Goal: Navigation & Orientation: Find specific page/section

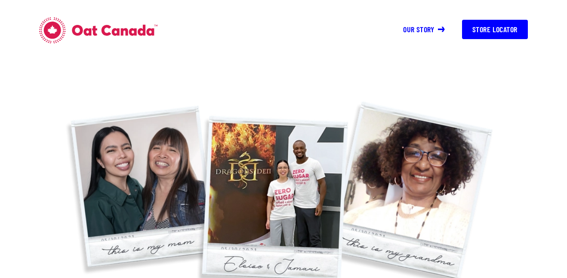
click at [466, 25] on button "Store Locator" at bounding box center [495, 29] width 66 height 19
